Goal: Transaction & Acquisition: Book appointment/travel/reservation

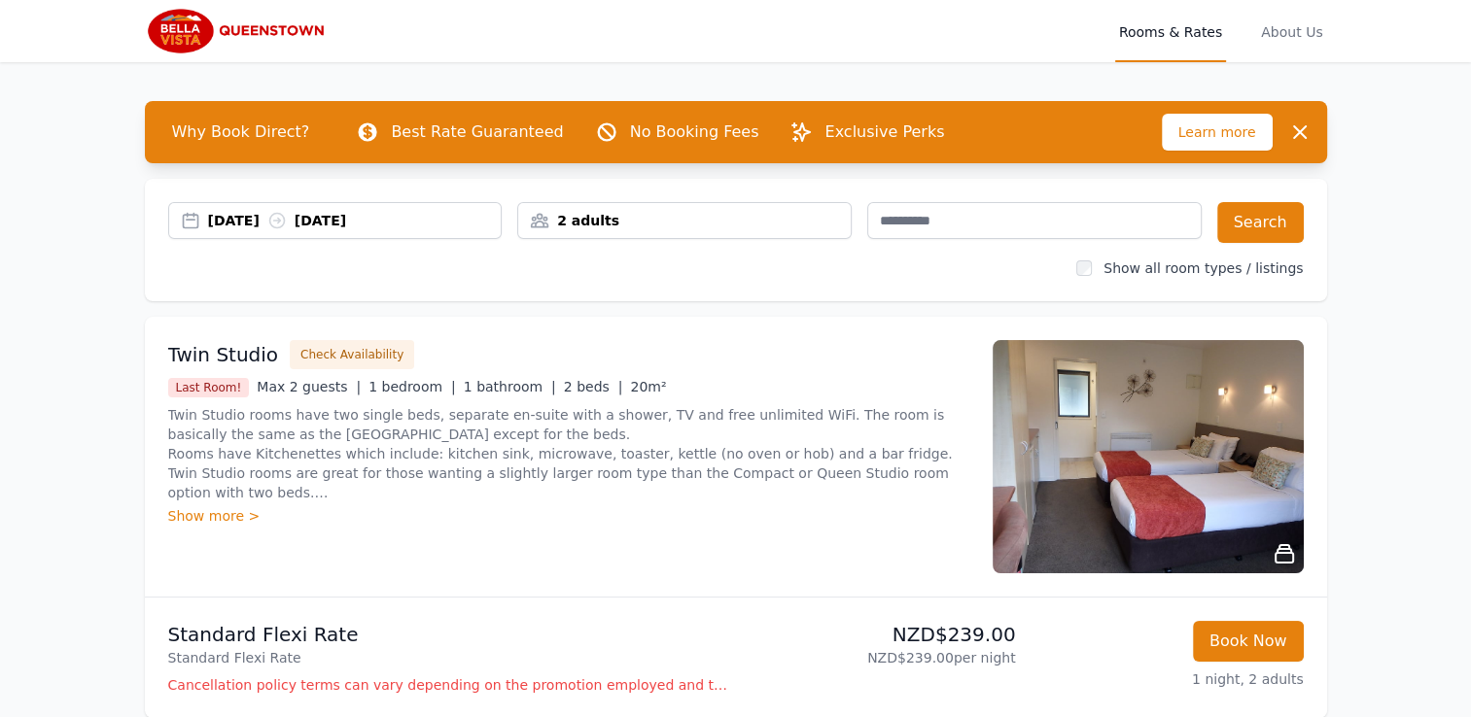
click at [371, 223] on div "[DATE] [DATE]" at bounding box center [355, 220] width 294 height 19
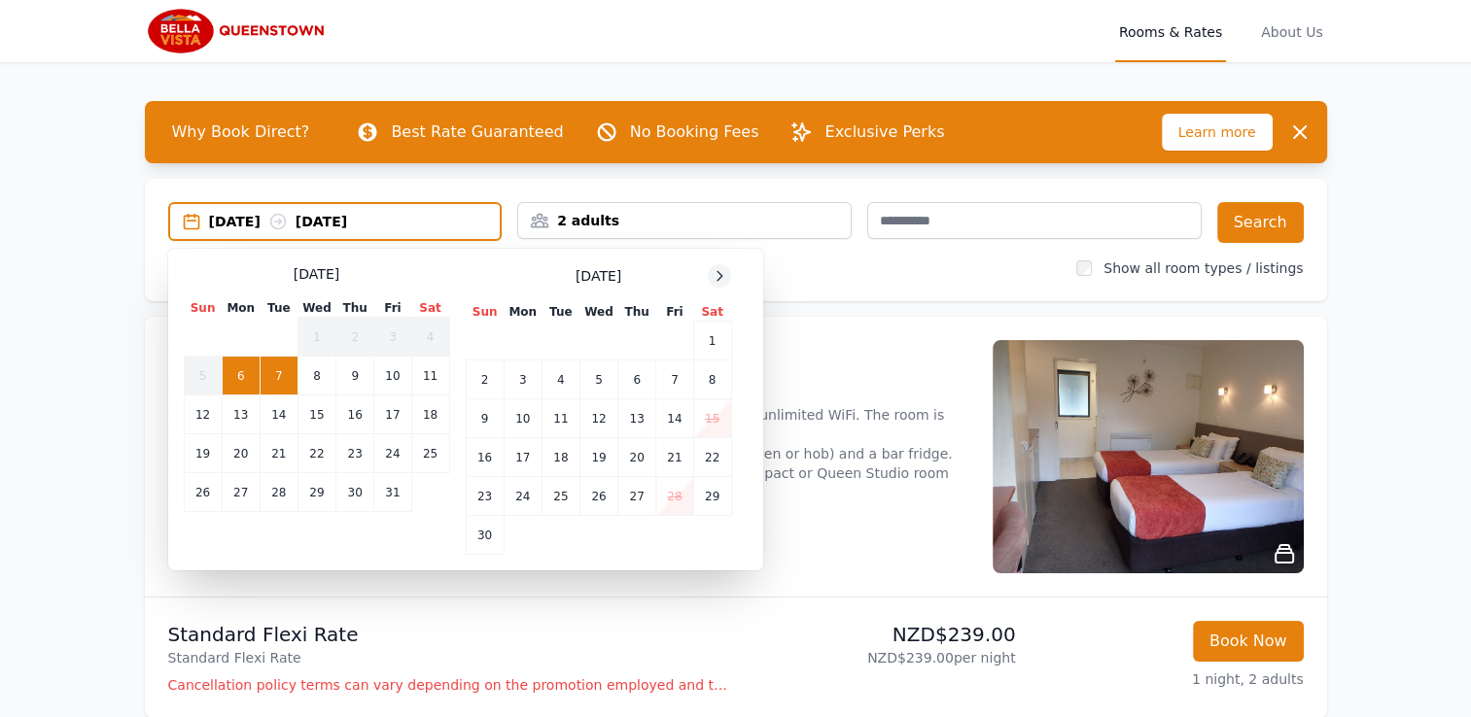
click at [710, 271] on div at bounding box center [719, 275] width 23 height 23
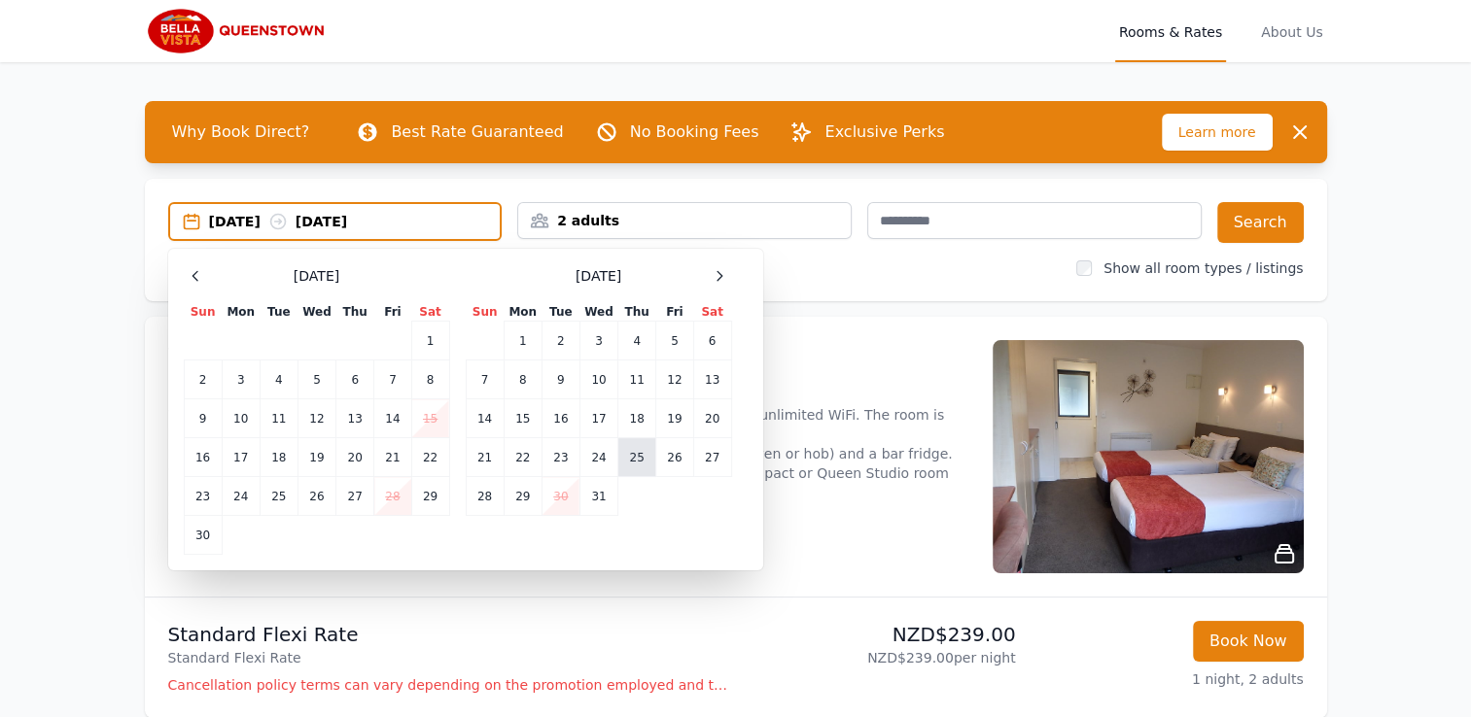
click at [633, 457] on td "25" at bounding box center [637, 457] width 38 height 39
click at [677, 467] on td "26" at bounding box center [674, 457] width 37 height 39
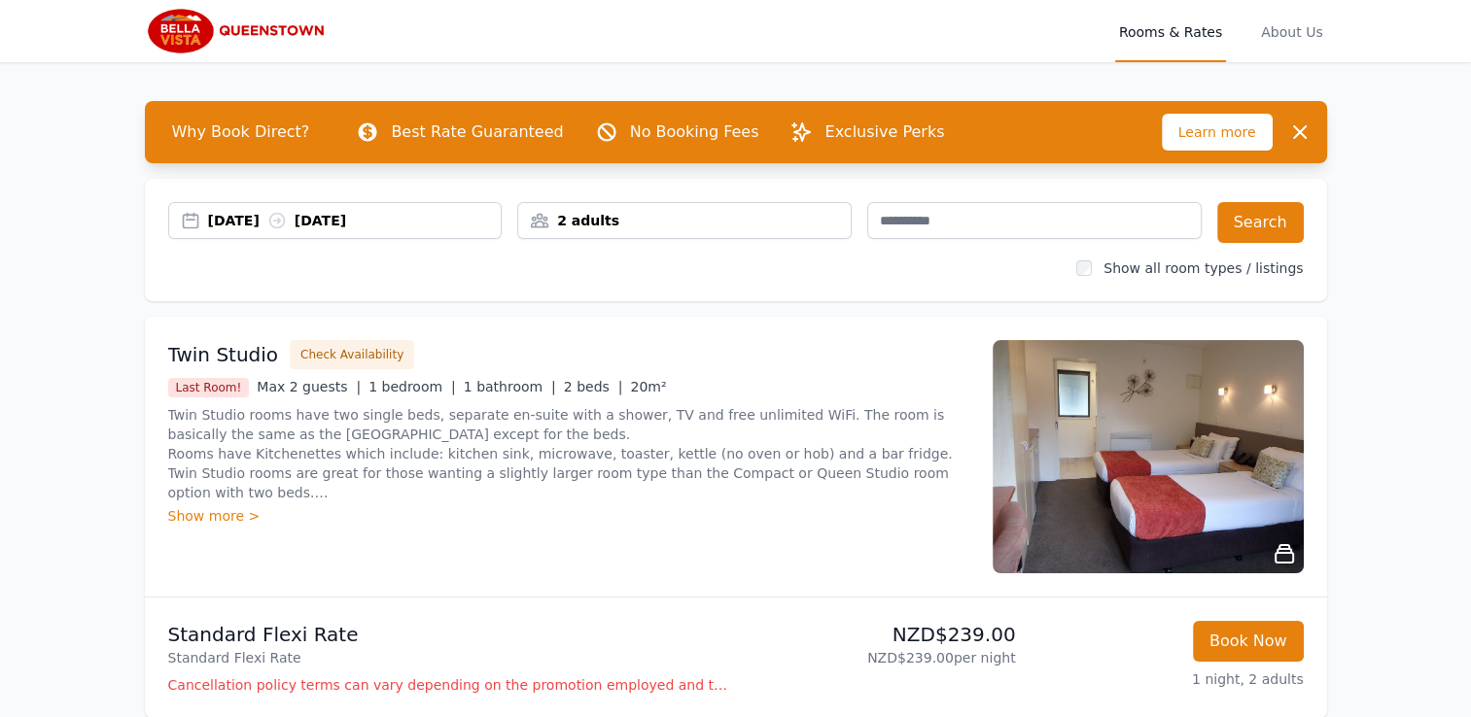
click at [609, 224] on div "2 adults" at bounding box center [684, 220] width 332 height 19
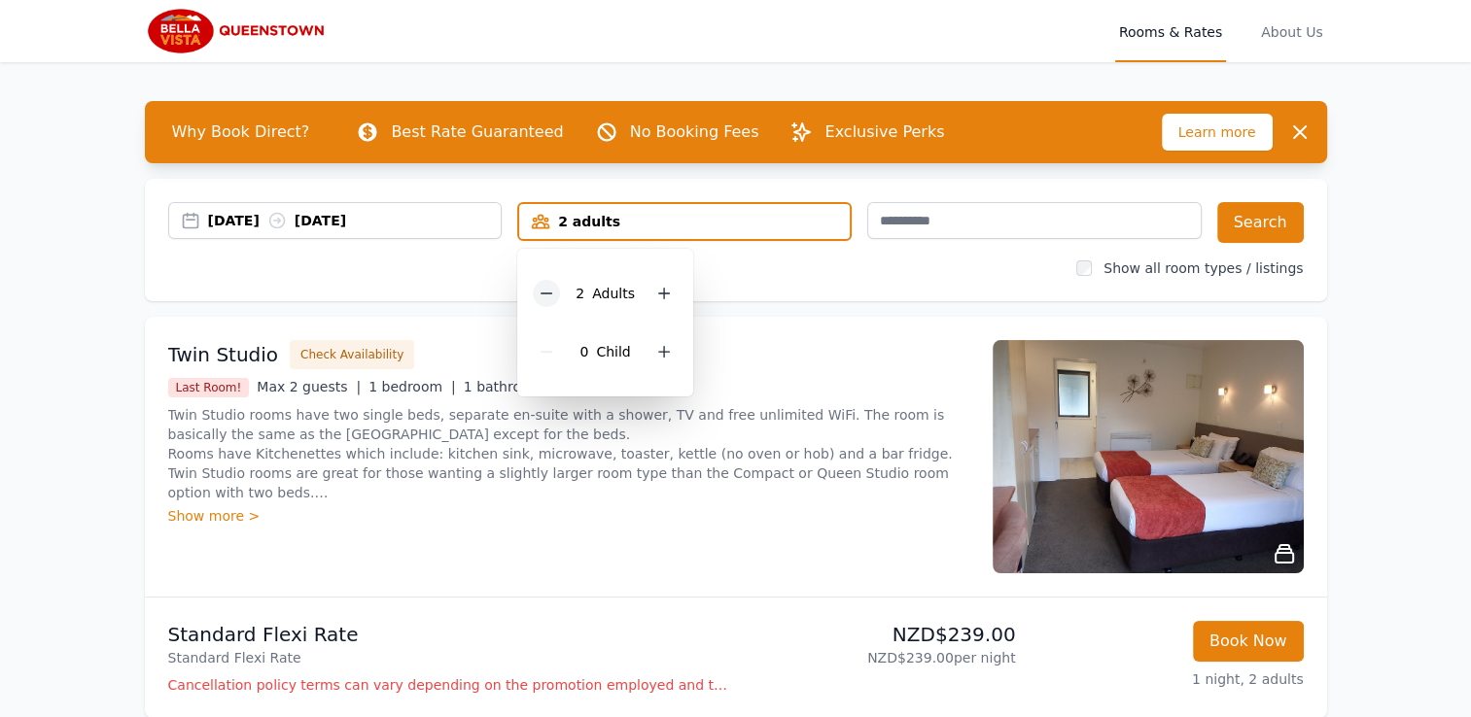
click at [548, 294] on icon at bounding box center [547, 294] width 16 height 16
click at [659, 353] on icon at bounding box center [657, 352] width 16 height 16
click at [1270, 226] on button "Search" at bounding box center [1260, 222] width 87 height 41
